Goal: Navigation & Orientation: Find specific page/section

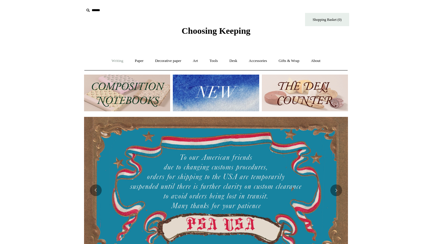
click at [109, 64] on link "Writing +" at bounding box center [117, 61] width 22 height 16
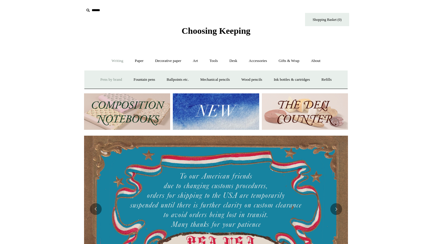
click at [112, 81] on link "Pens by brand +" at bounding box center [111, 80] width 32 height 16
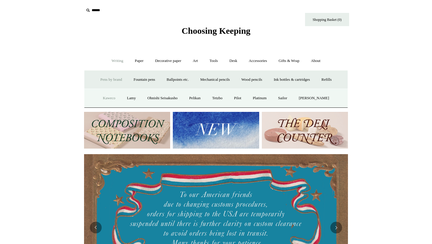
click at [107, 97] on link "Kaweco" at bounding box center [108, 98] width 23 height 16
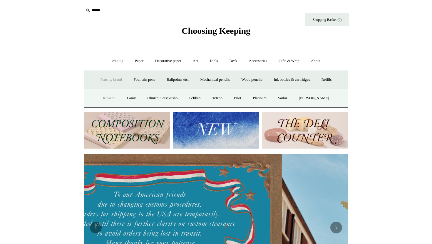
scroll to position [0, 224]
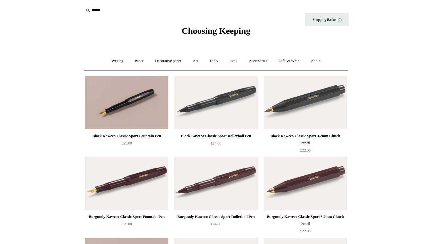
click at [235, 60] on link "Desk +" at bounding box center [233, 61] width 18 height 16
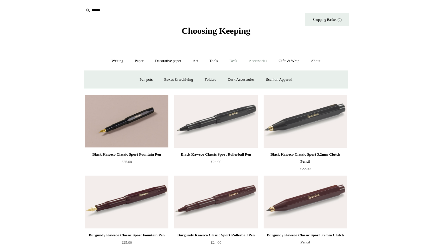
click at [262, 65] on link "Accessories +" at bounding box center [257, 61] width 29 height 16
click at [238, 81] on link "Ceramics +" at bounding box center [237, 80] width 25 height 16
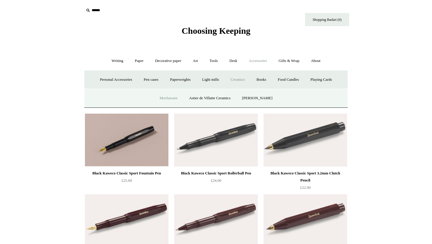
click at [169, 100] on link "Mochaware" at bounding box center [168, 98] width 28 height 16
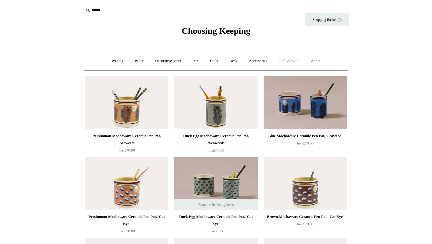
click at [286, 61] on link "Gifts & Wrap +" at bounding box center [288, 61] width 31 height 16
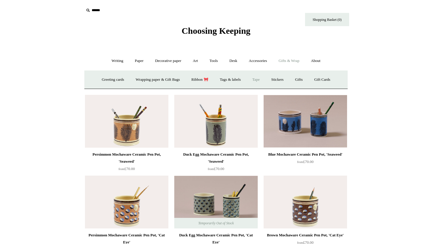
click at [257, 78] on link "Tape" at bounding box center [256, 80] width 18 height 16
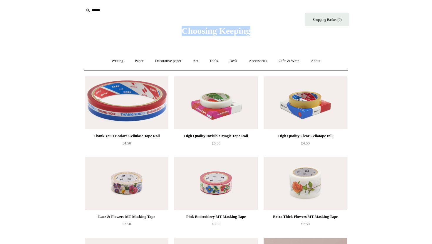
drag, startPoint x: 154, startPoint y: 29, endPoint x: 260, endPoint y: 32, distance: 105.7
click at [260, 32] on div "Choosing Keeping" at bounding box center [216, 18] width 294 height 36
copy span "Choosing Keeping"
